Goal: Find contact information: Find contact information

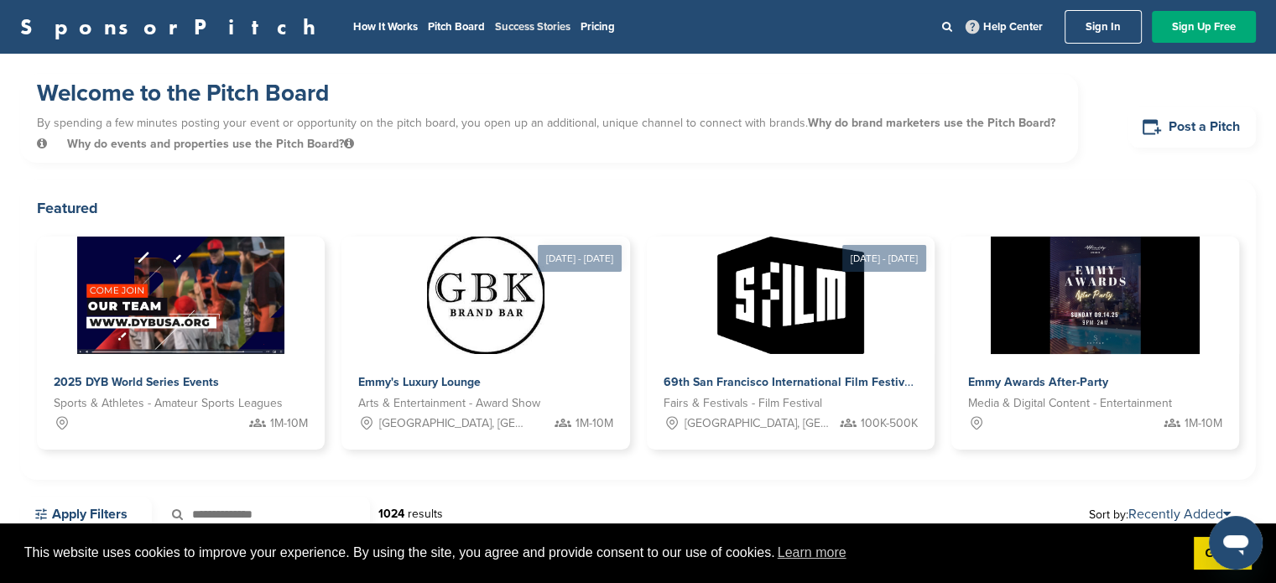
click at [495, 25] on link "Success Stories" at bounding box center [532, 26] width 75 height 13
click at [495, 27] on link "Success Stories" at bounding box center [532, 26] width 75 height 13
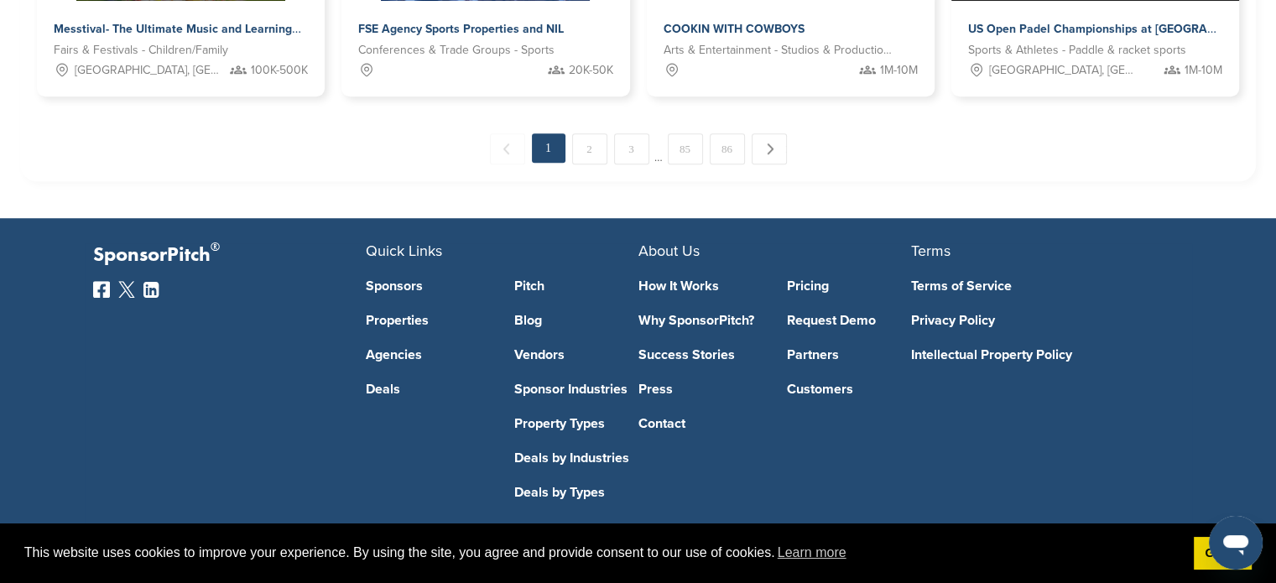
scroll to position [1204, 0]
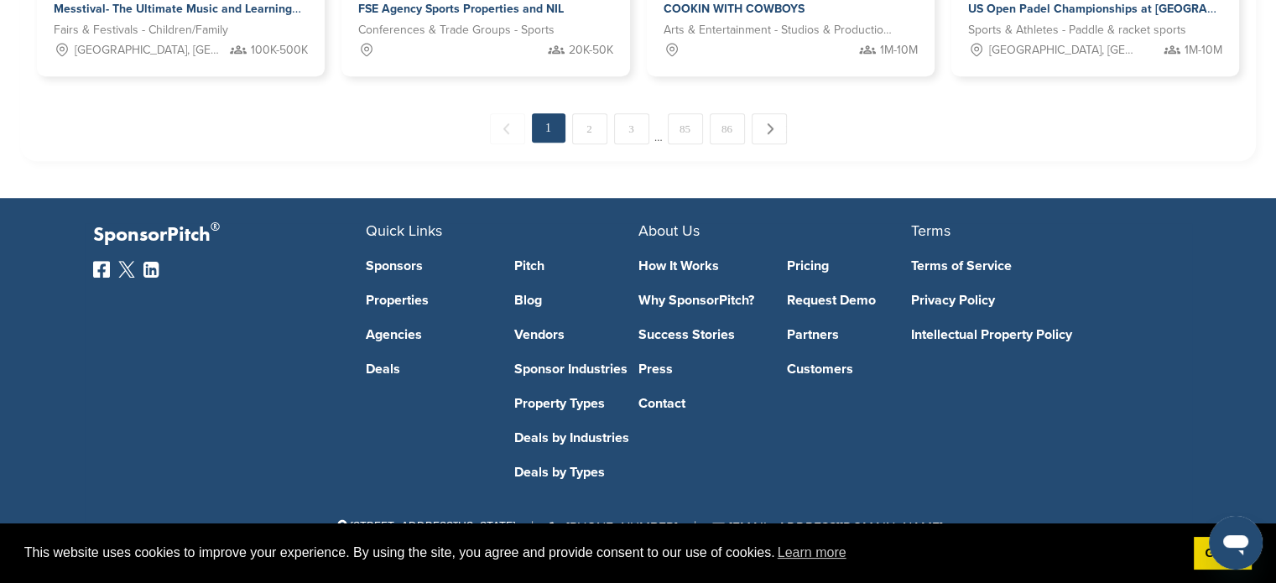
click at [672, 394] on div "How It Works Why SponsorPitch? Success Stories Press Contact" at bounding box center [700, 324] width 124 height 172
click at [669, 398] on link "Contact" at bounding box center [700, 403] width 124 height 13
